Goal: Task Accomplishment & Management: Use online tool/utility

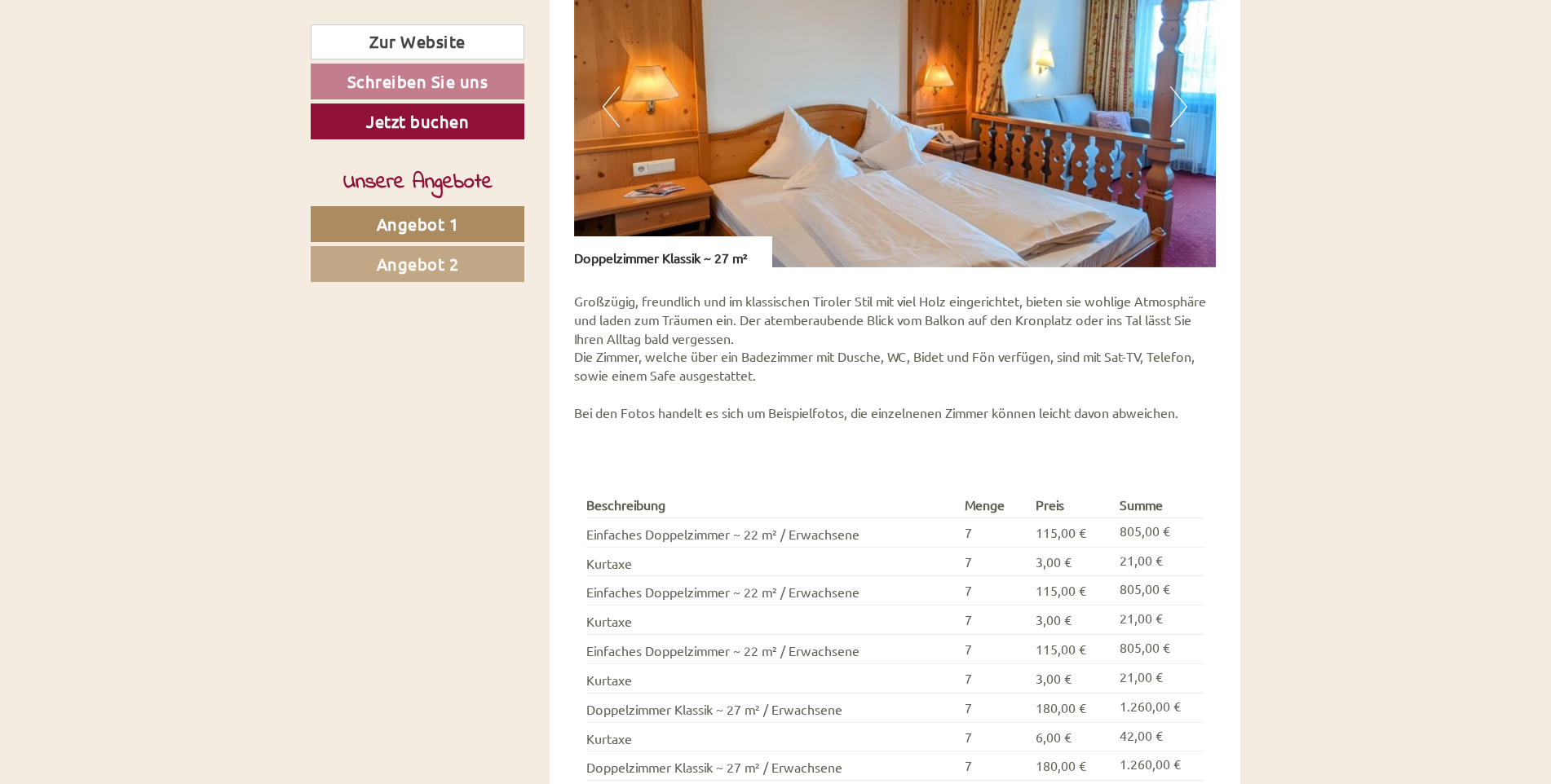
scroll to position [1866, 0]
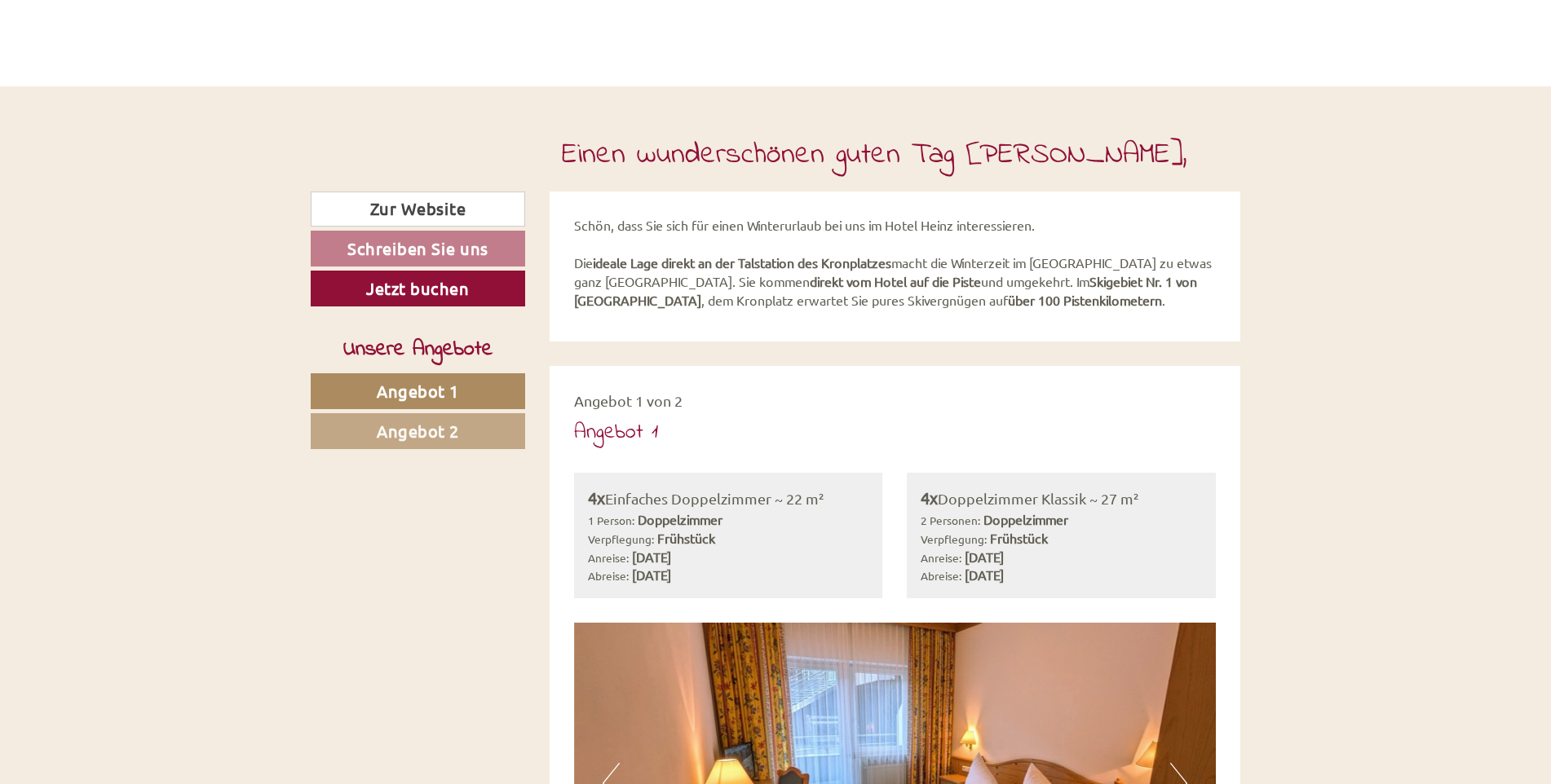
scroll to position [652, 0]
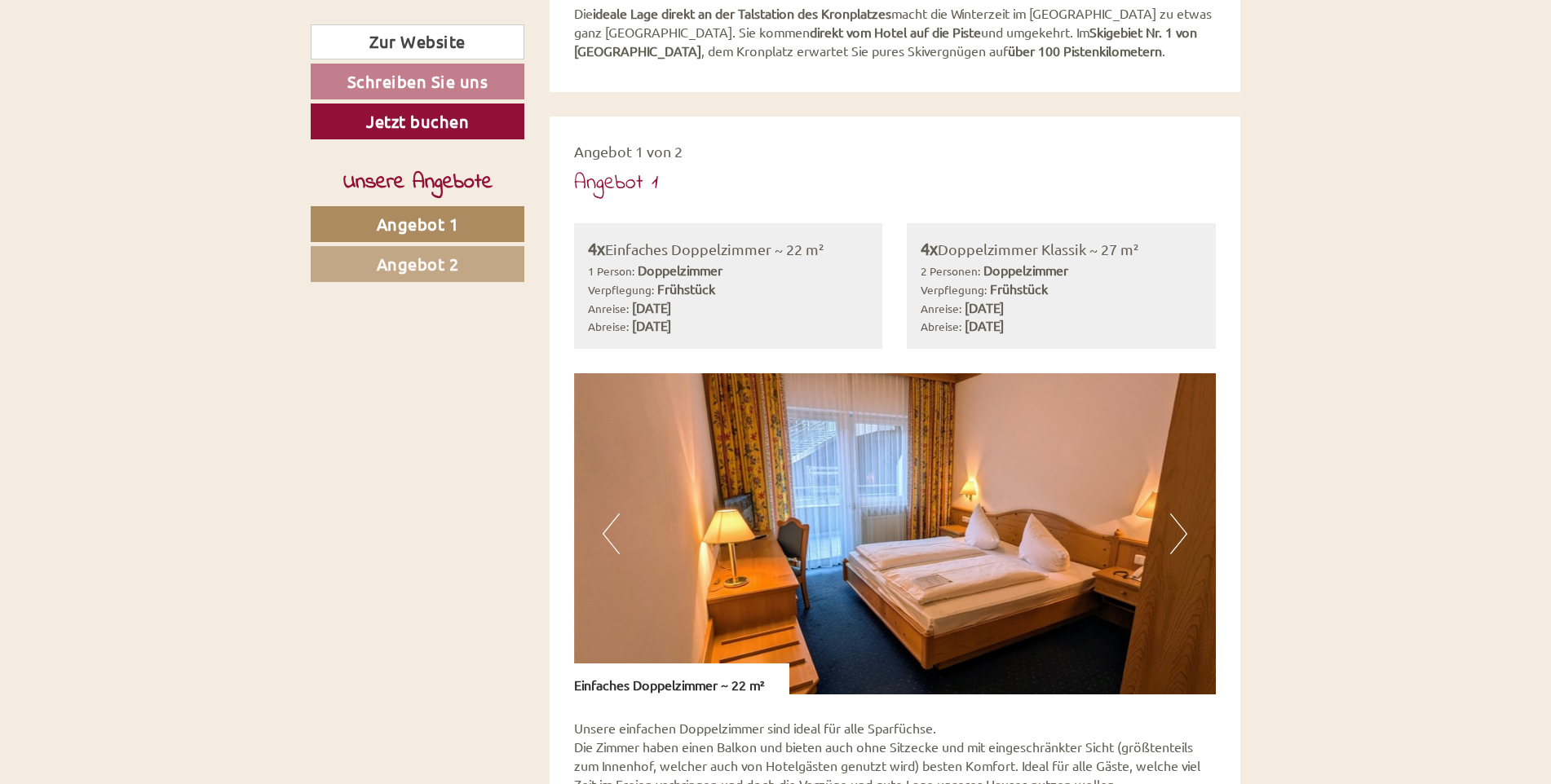
scroll to position [795, 0]
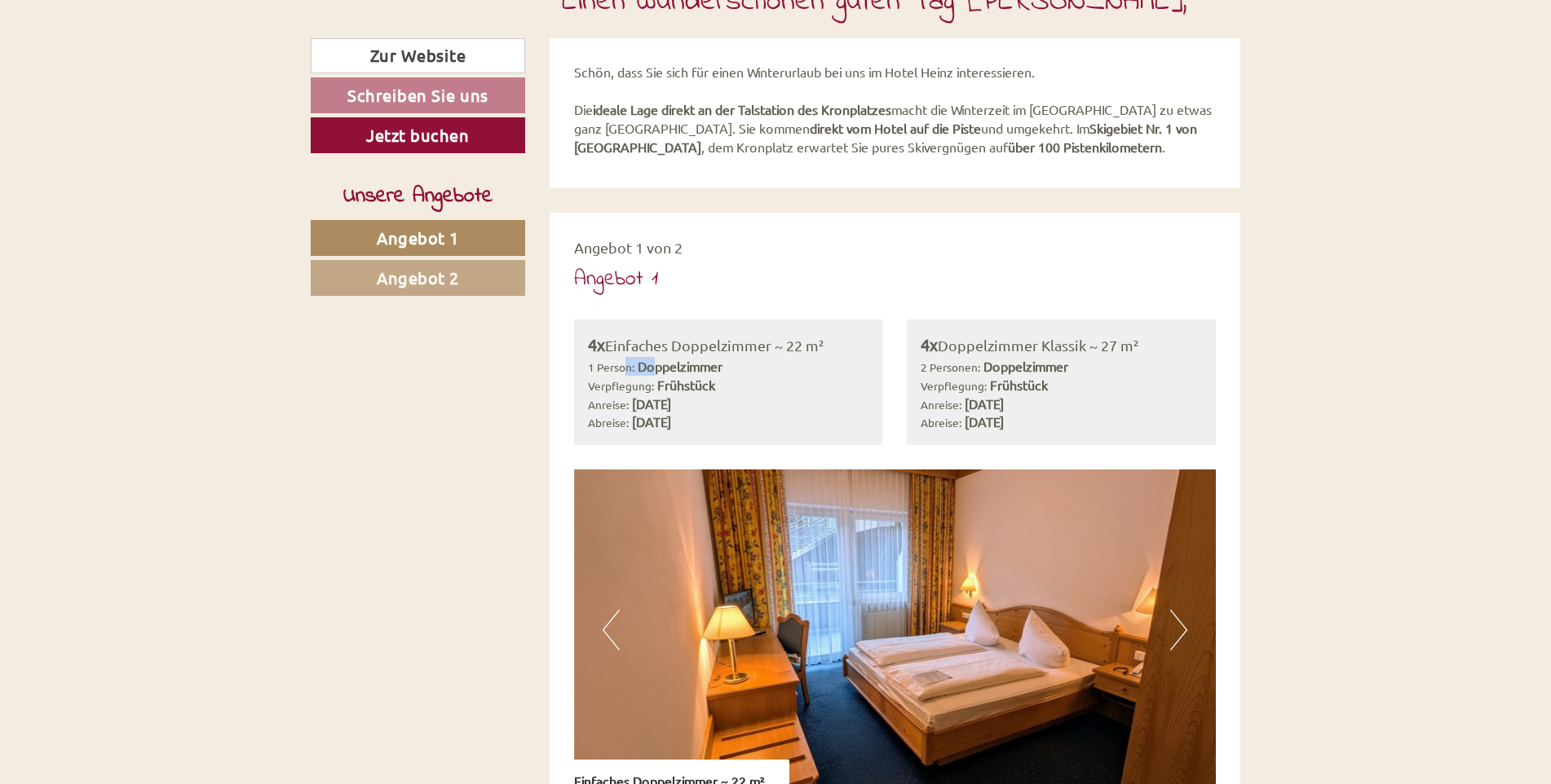
drag, startPoint x: 622, startPoint y: 362, endPoint x: 655, endPoint y: 360, distance: 33.1
click at [655, 360] on div "1 Person: Doppelzimmer Verpflegung: Frühstück" at bounding box center [729, 375] width 282 height 37
drag, startPoint x: 936, startPoint y: 369, endPoint x: 1025, endPoint y: 368, distance: 89.0
click at [1025, 368] on div "2 Personen: Doppelzimmer Verpflegung: Frühstück" at bounding box center [1062, 375] width 282 height 37
drag, startPoint x: 1025, startPoint y: 368, endPoint x: 1127, endPoint y: 365, distance: 102.0
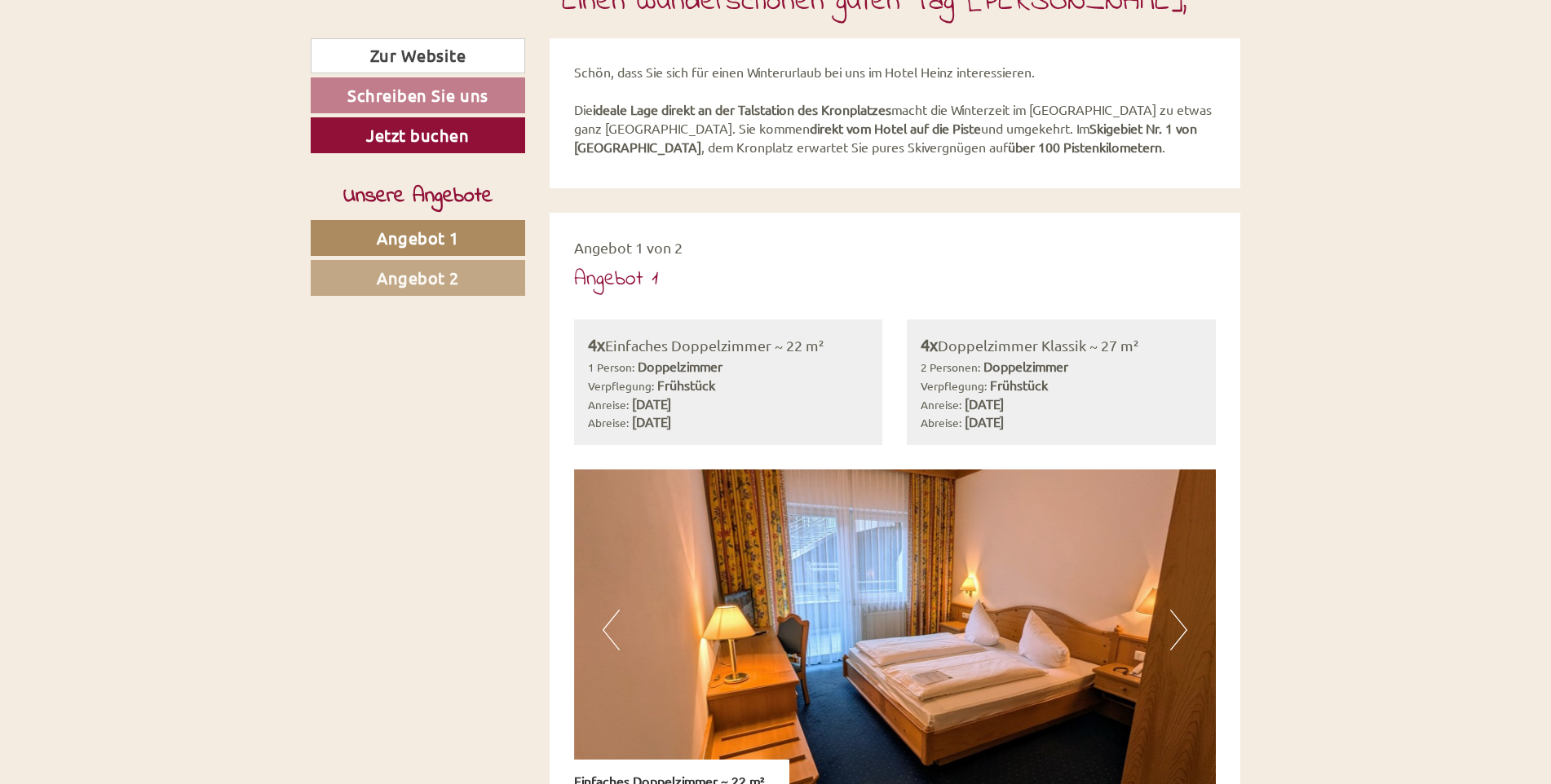
click at [1127, 365] on div "2 Personen: Doppelzimmer Verpflegung: Frühstück" at bounding box center [1062, 375] width 282 height 37
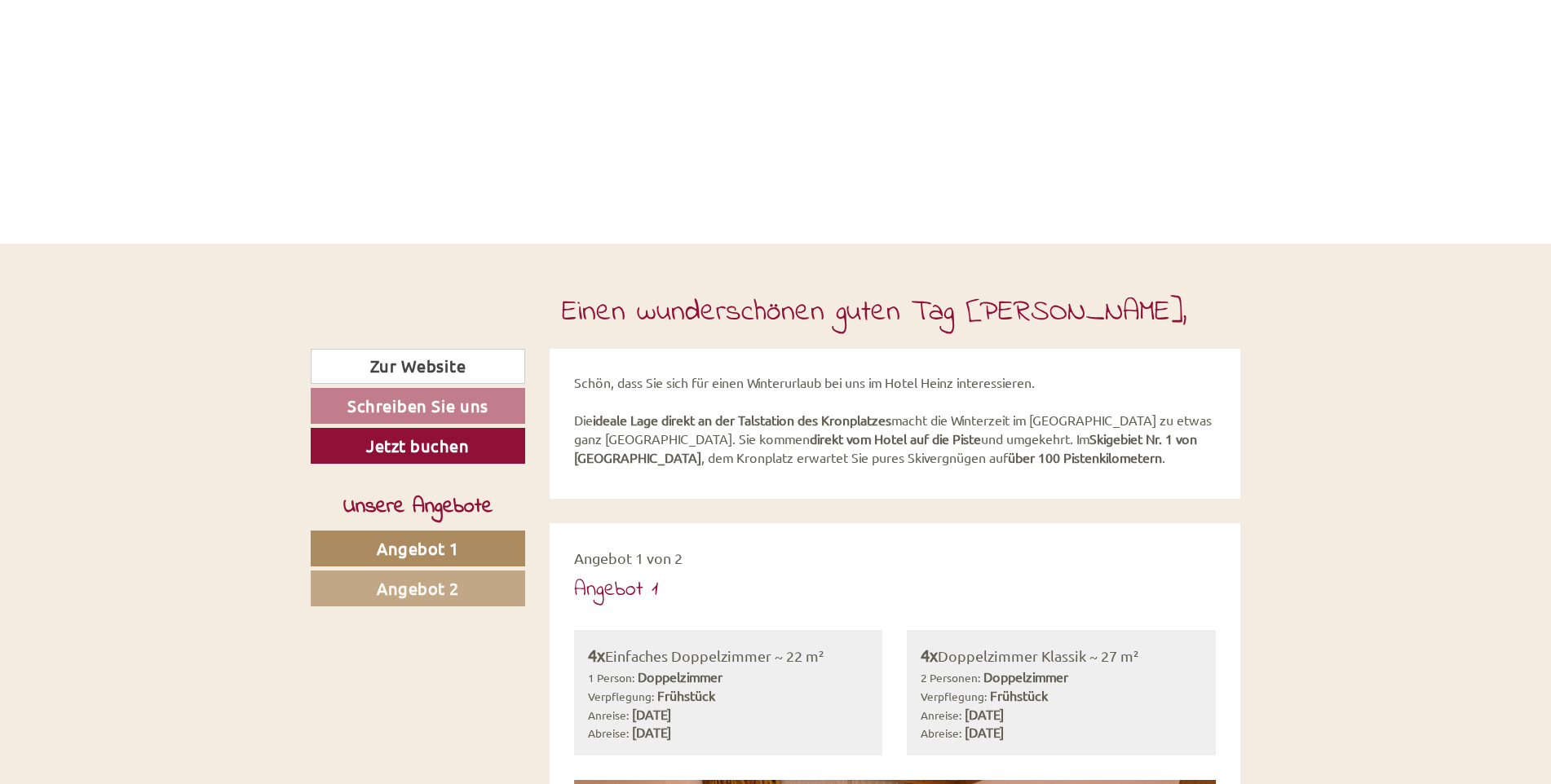
scroll to position [530, 0]
